Goal: Book appointment/travel/reservation

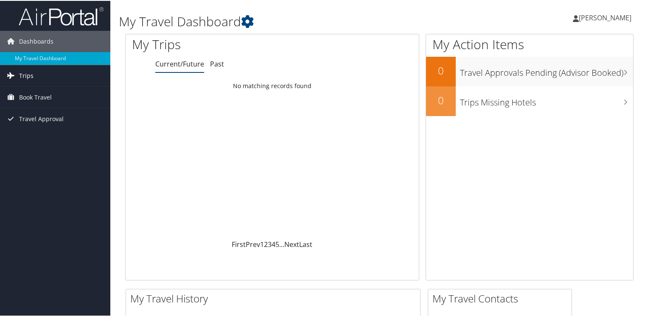
click at [29, 75] on span "Trips" at bounding box center [26, 74] width 14 height 21
click at [33, 135] on span "Book Travel" at bounding box center [35, 134] width 33 height 21
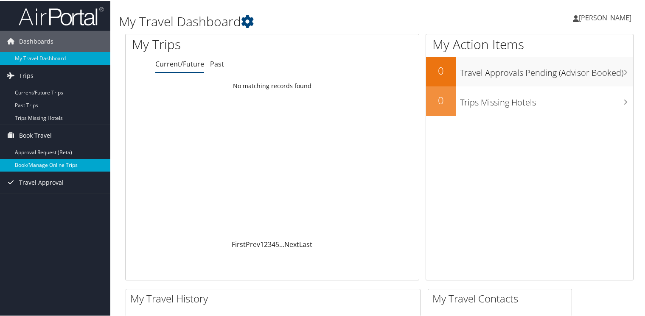
click at [38, 165] on link "Book/Manage Online Trips" at bounding box center [55, 164] width 110 height 13
